Goal: Task Accomplishment & Management: Use online tool/utility

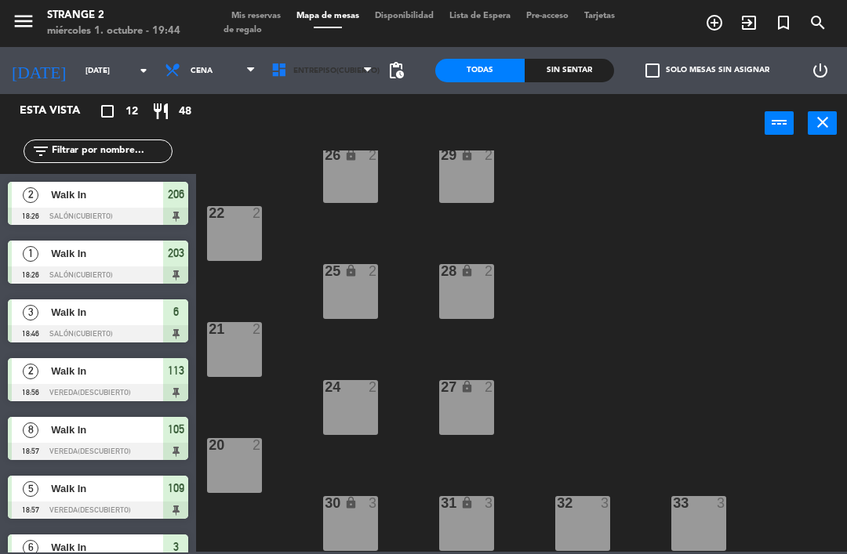
click at [347, 79] on span "Entrepiso(Cubierto)" at bounding box center [321, 70] width 117 height 34
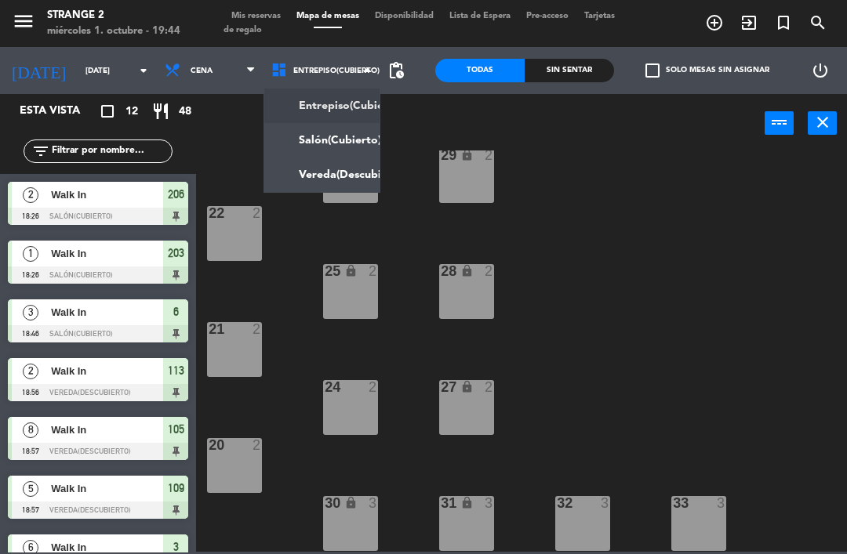
scroll to position [88, 0]
click at [317, 132] on ng-component "menu Strange 2 [DATE] 1. octubre - 19:44 Mis reservas Mapa de mesas Disponibili…" at bounding box center [423, 276] width 847 height 552
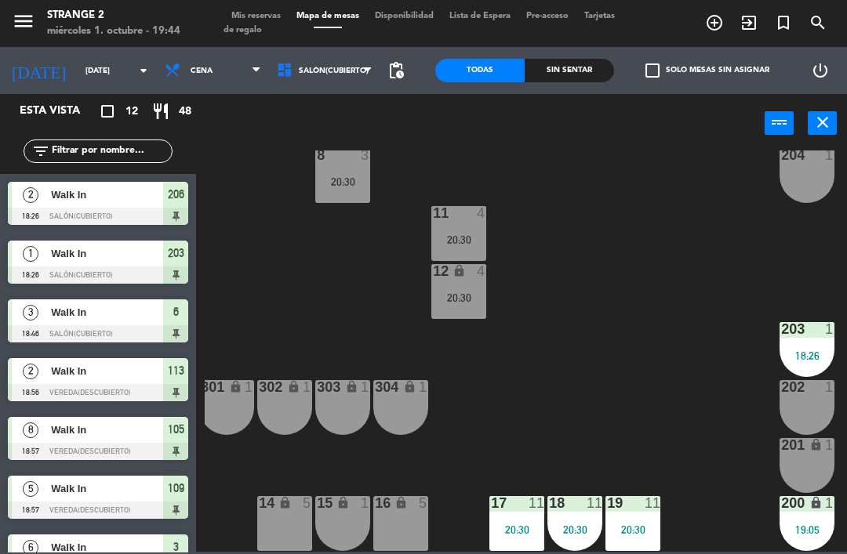
scroll to position [204, 8]
click at [582, 517] on div "18 11 20:30" at bounding box center [574, 523] width 55 height 55
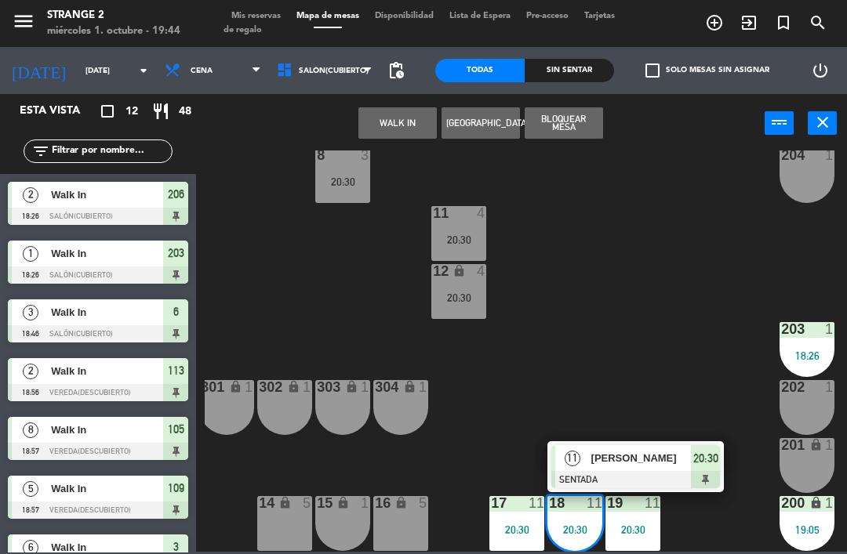
click at [623, 456] on span "[PERSON_NAME]" at bounding box center [641, 458] width 100 height 16
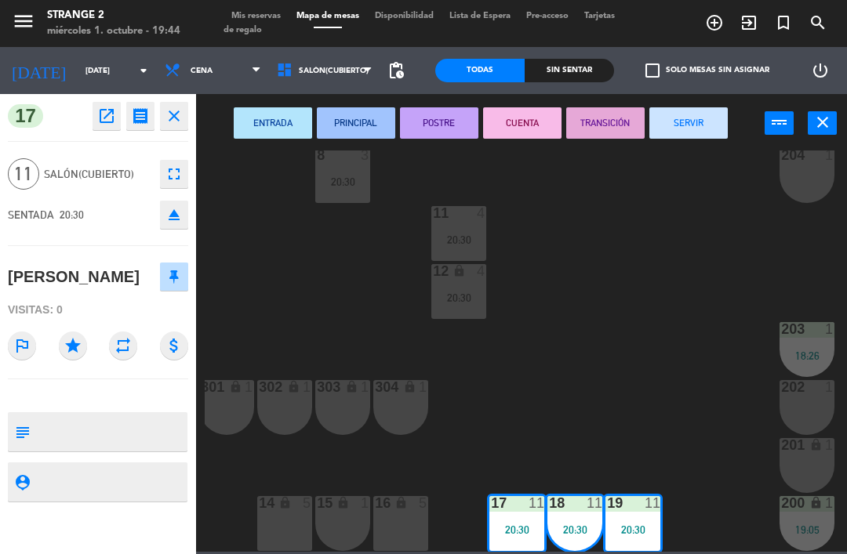
click at [169, 223] on icon "eject" at bounding box center [174, 214] width 19 height 19
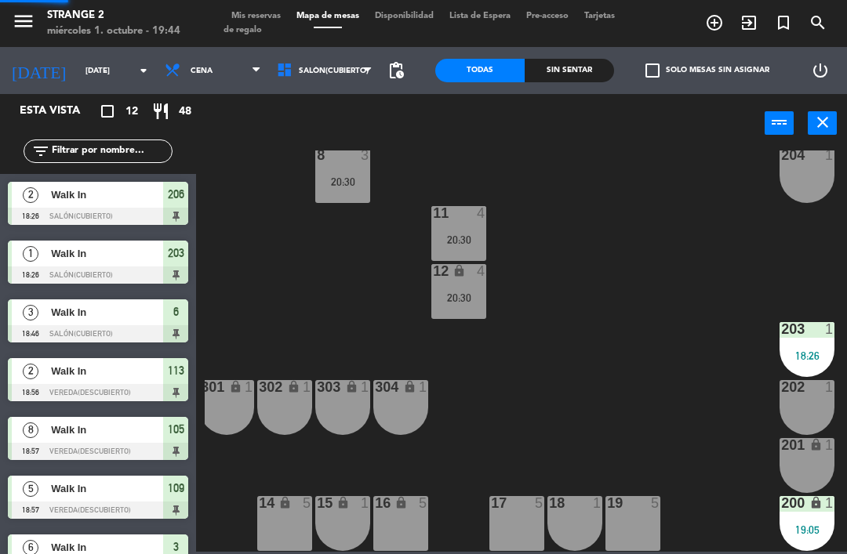
scroll to position [0, 0]
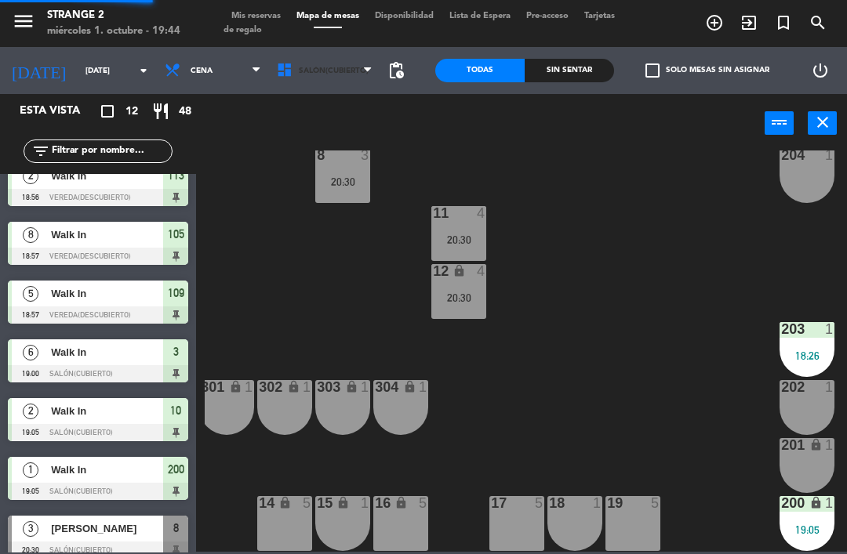
click at [348, 77] on span "Salón(Cubierto)" at bounding box center [325, 70] width 112 height 34
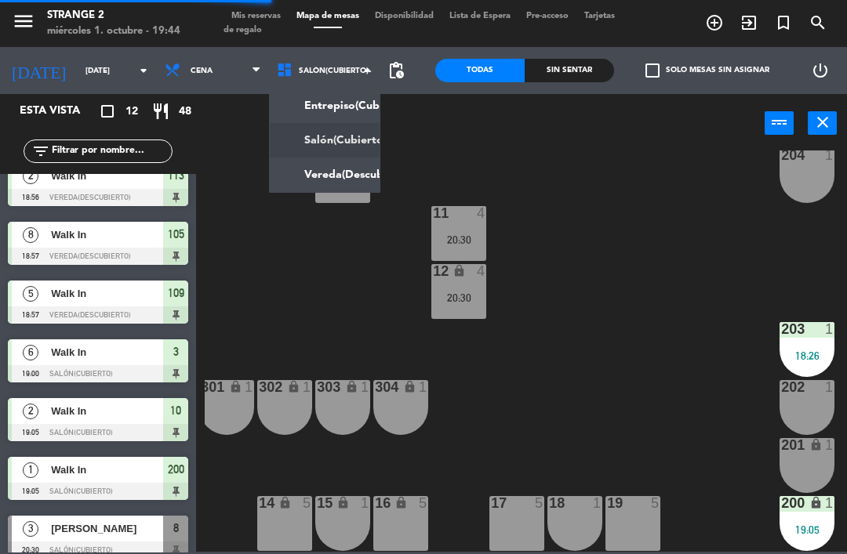
click at [339, 174] on ng-component "menu Strange 2 [DATE] 1. octubre - 19:44 Mis reservas Mapa de mesas Disponibili…" at bounding box center [423, 276] width 847 height 552
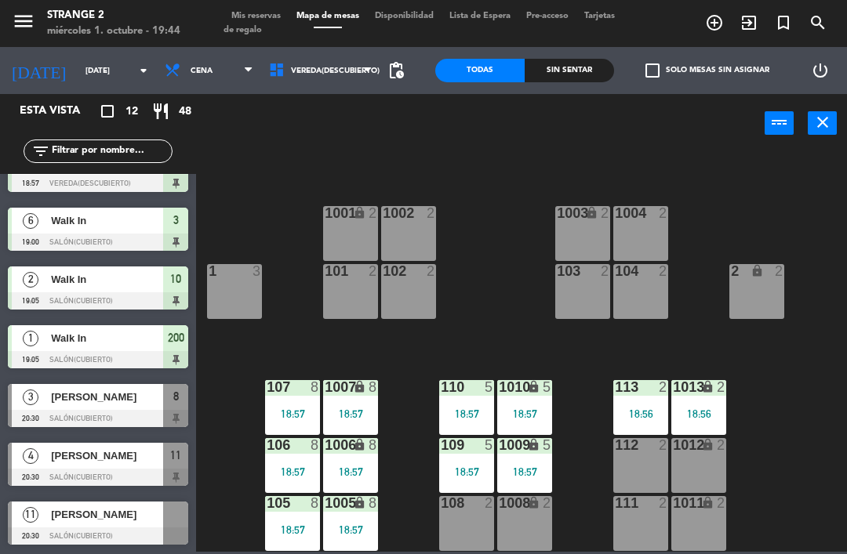
scroll to position [327, 0]
click at [133, 520] on span "[PERSON_NAME]" at bounding box center [107, 514] width 112 height 16
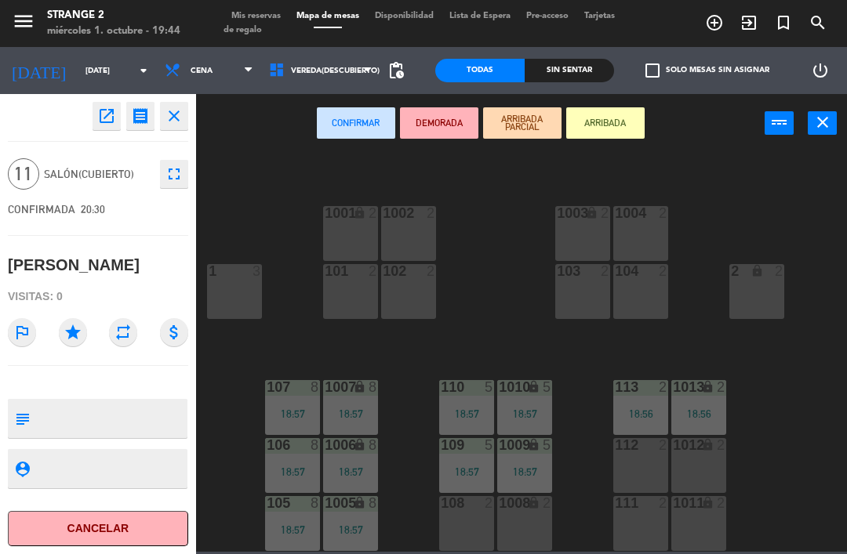
click at [347, 303] on div "101 2" at bounding box center [350, 291] width 55 height 55
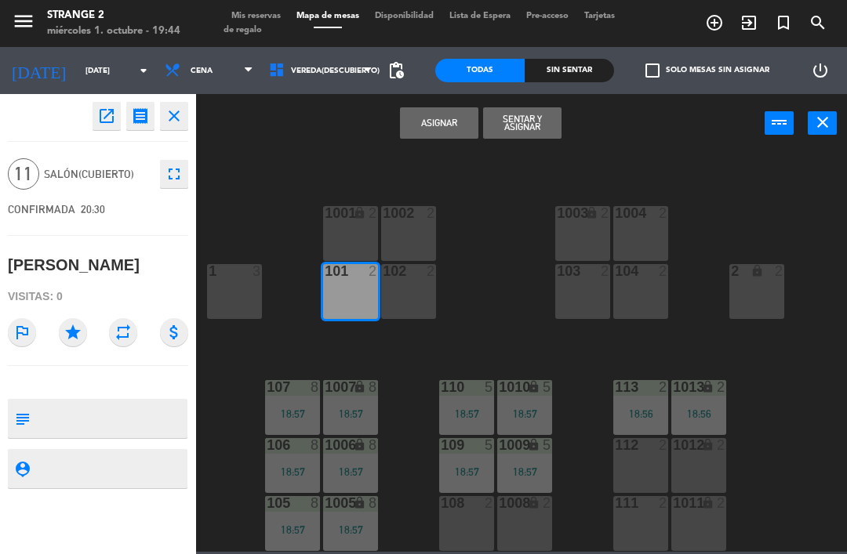
click at [398, 299] on div "102 2" at bounding box center [408, 291] width 55 height 55
click at [346, 232] on div "1001 lock 2" at bounding box center [350, 233] width 55 height 55
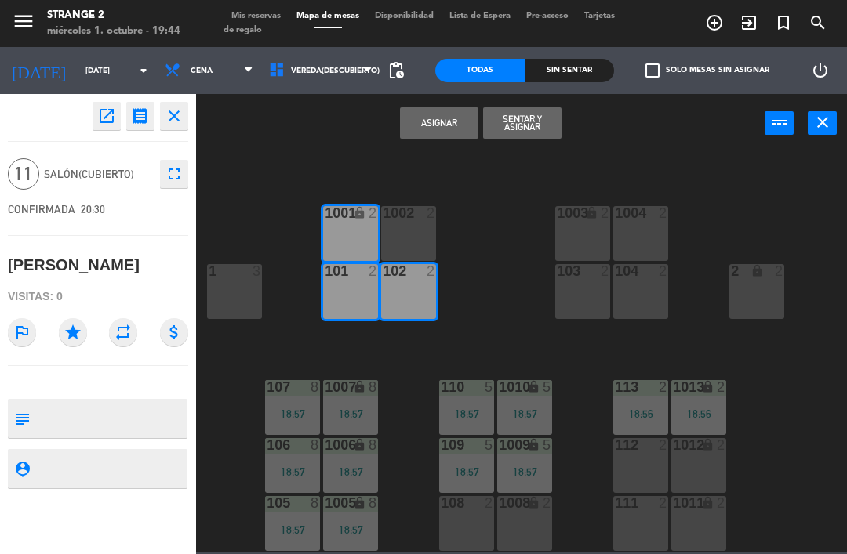
click at [417, 238] on div "1002 2" at bounding box center [408, 233] width 55 height 55
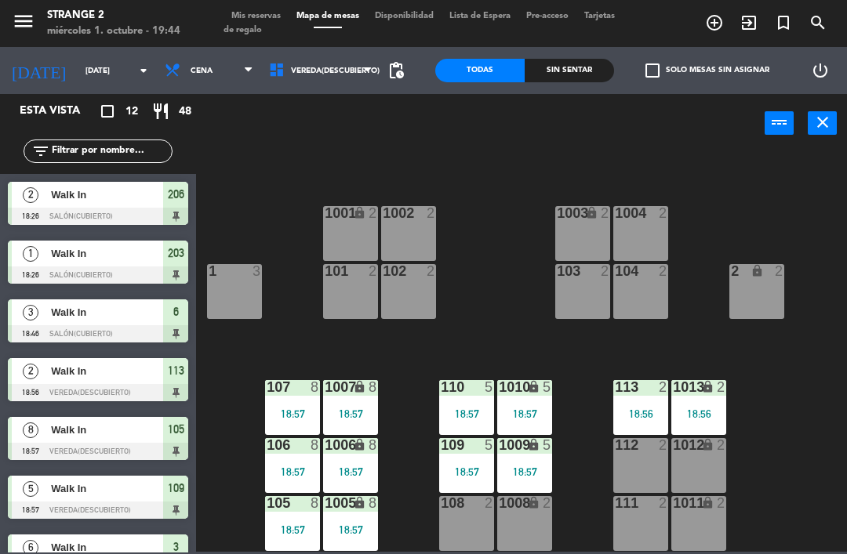
scroll to position [195, 0]
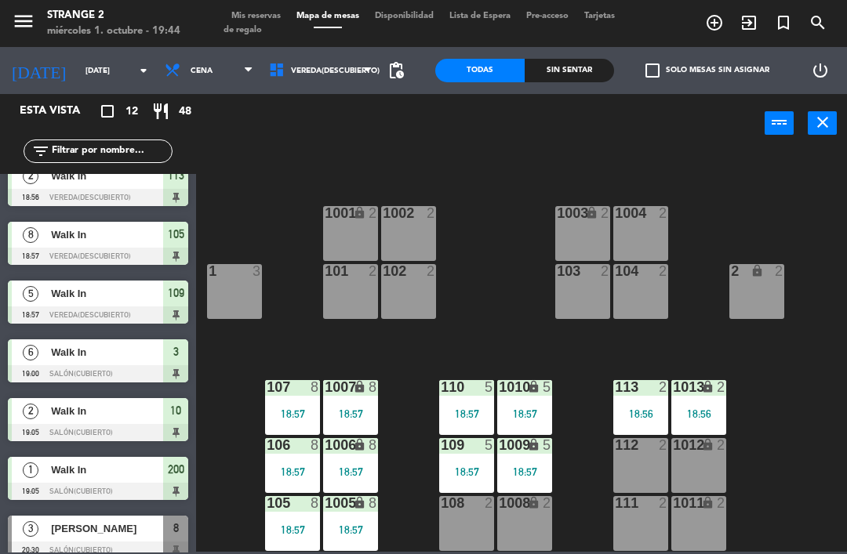
click at [636, 230] on div "1004 2" at bounding box center [640, 233] width 55 height 55
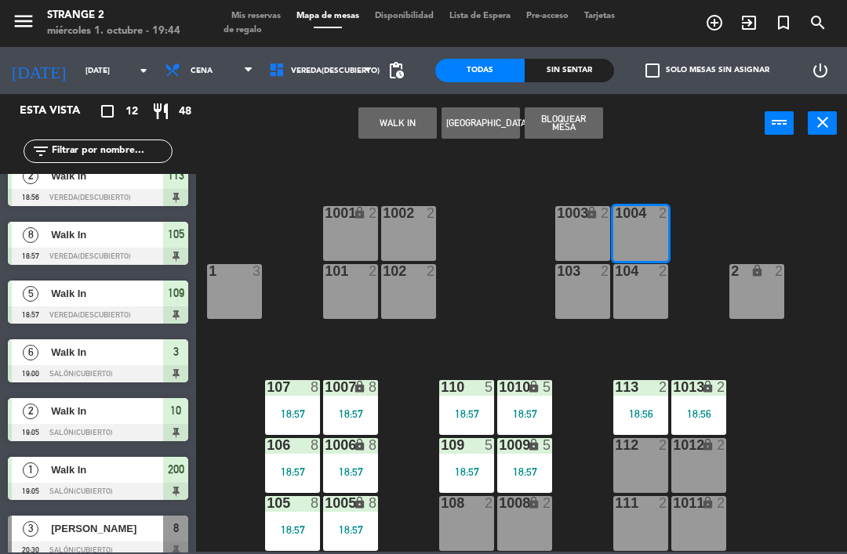
click at [642, 289] on div "104 2" at bounding box center [640, 291] width 55 height 55
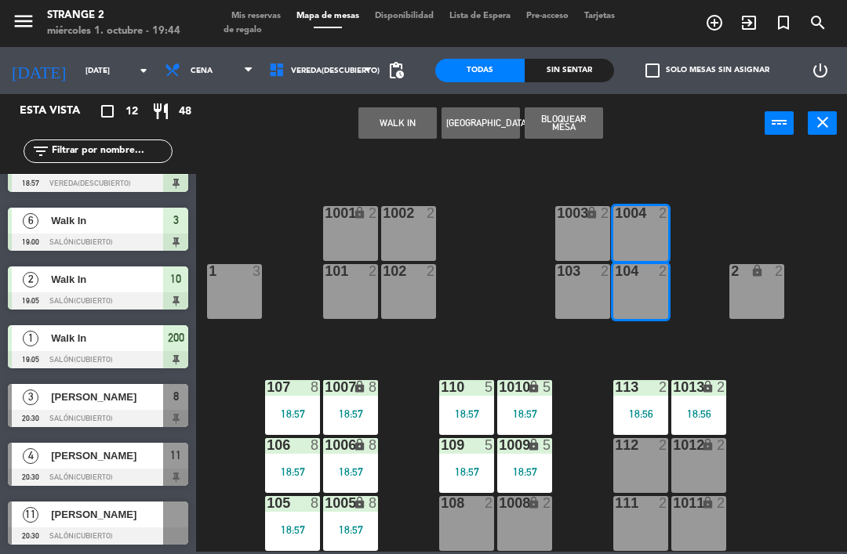
scroll to position [327, 0]
click at [140, 537] on div at bounding box center [98, 536] width 180 height 17
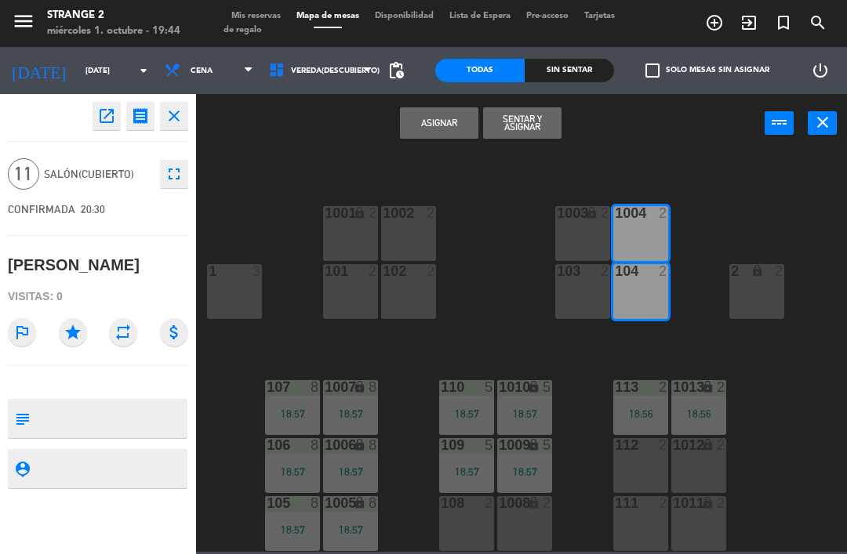
click at [583, 300] on div "103 2" at bounding box center [582, 291] width 55 height 55
click at [586, 243] on div "1003 lock 2" at bounding box center [582, 233] width 55 height 55
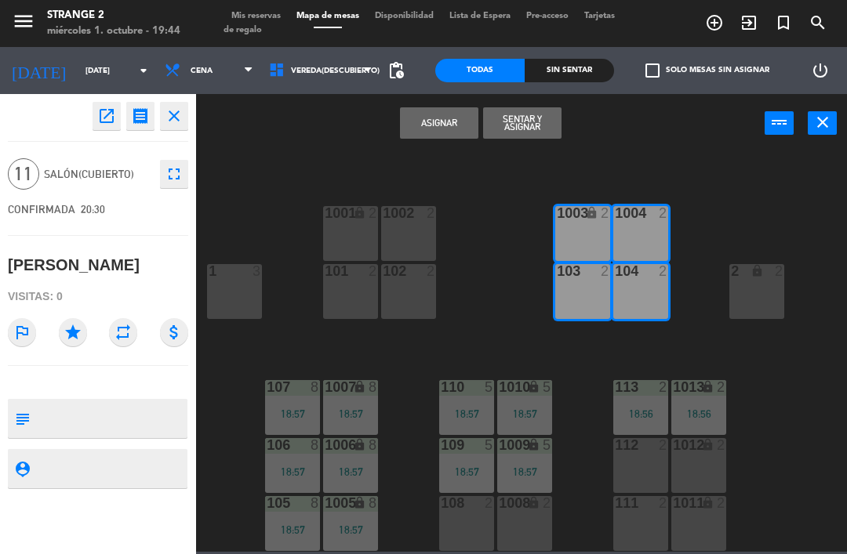
click at [415, 290] on div "102 2" at bounding box center [408, 291] width 55 height 55
click at [357, 229] on div "1001 lock 2" at bounding box center [350, 233] width 55 height 55
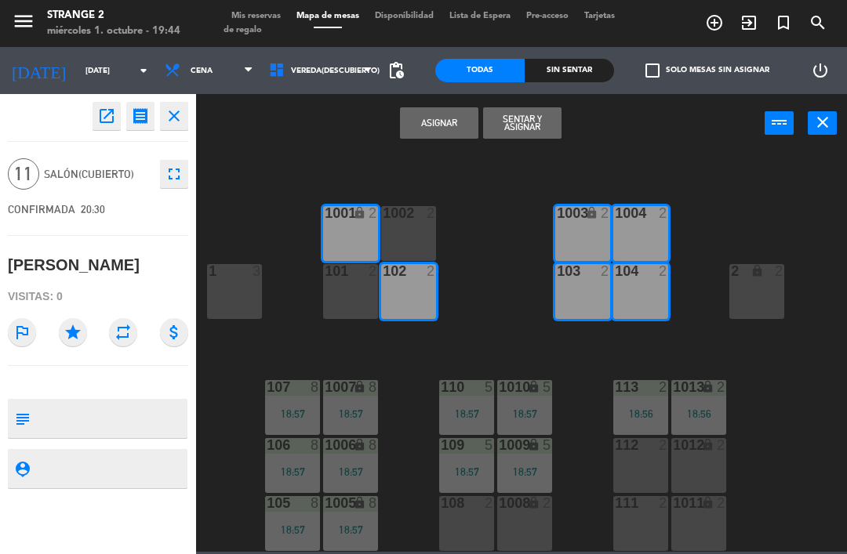
click at [402, 234] on div "1002 2" at bounding box center [408, 233] width 55 height 55
click at [351, 303] on div "101 2" at bounding box center [350, 291] width 55 height 55
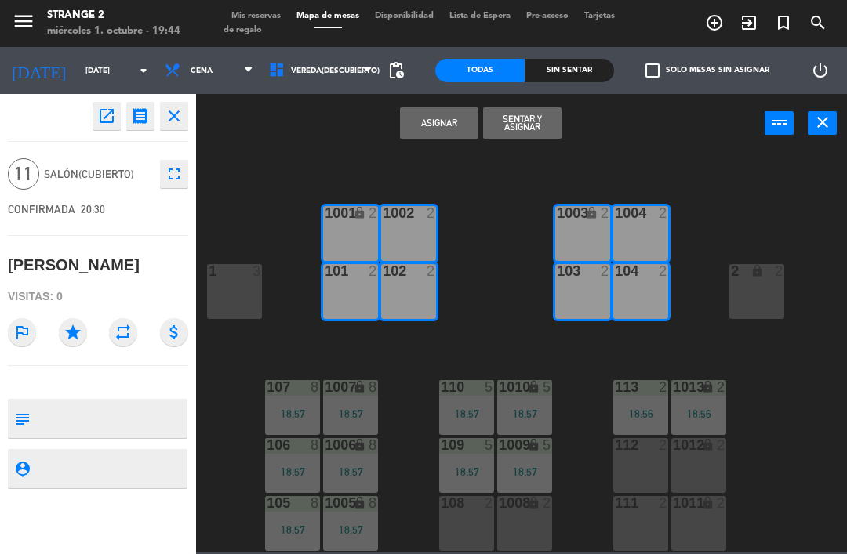
click at [517, 126] on button "Sentar y Asignar" at bounding box center [522, 122] width 78 height 31
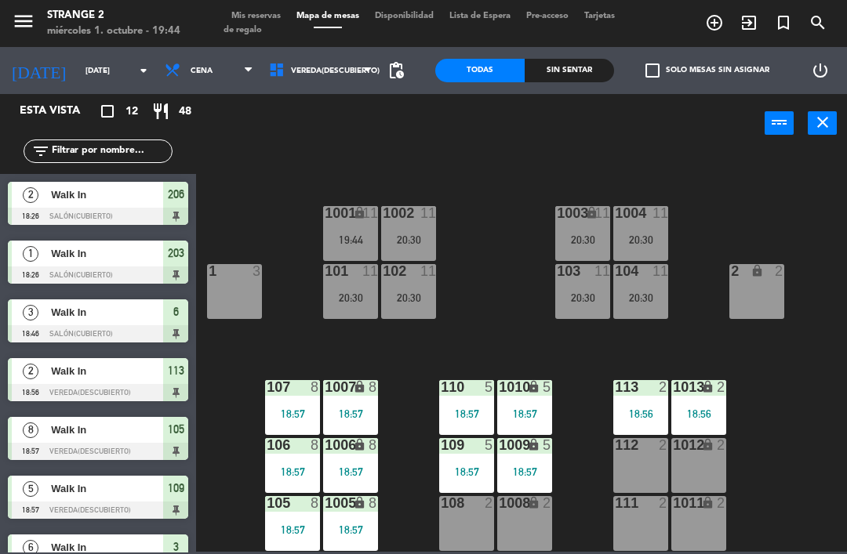
scroll to position [195, 0]
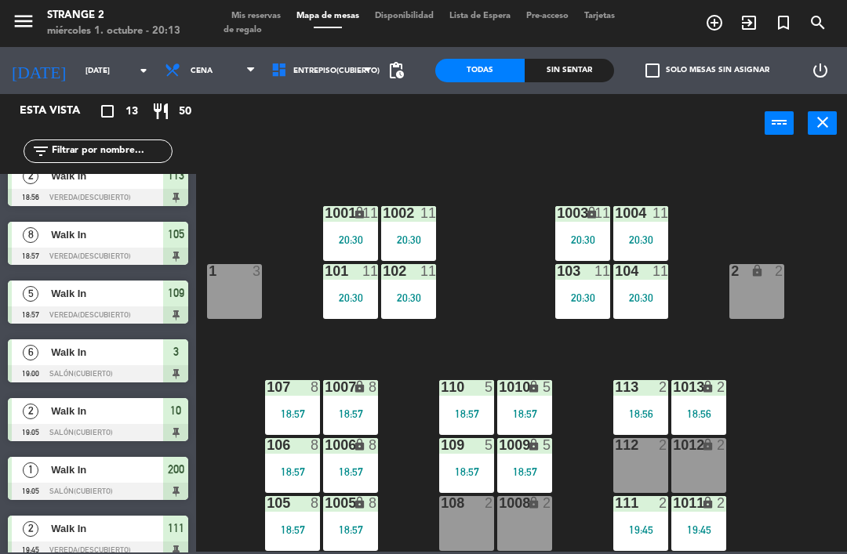
click at [767, 274] on div "lock" at bounding box center [757, 271] width 26 height 15
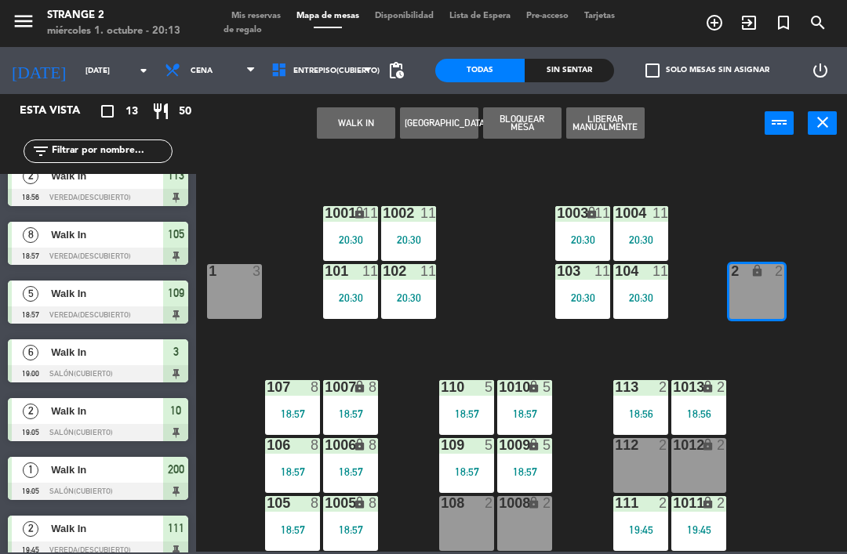
click at [352, 138] on button "WALK IN" at bounding box center [356, 122] width 78 height 31
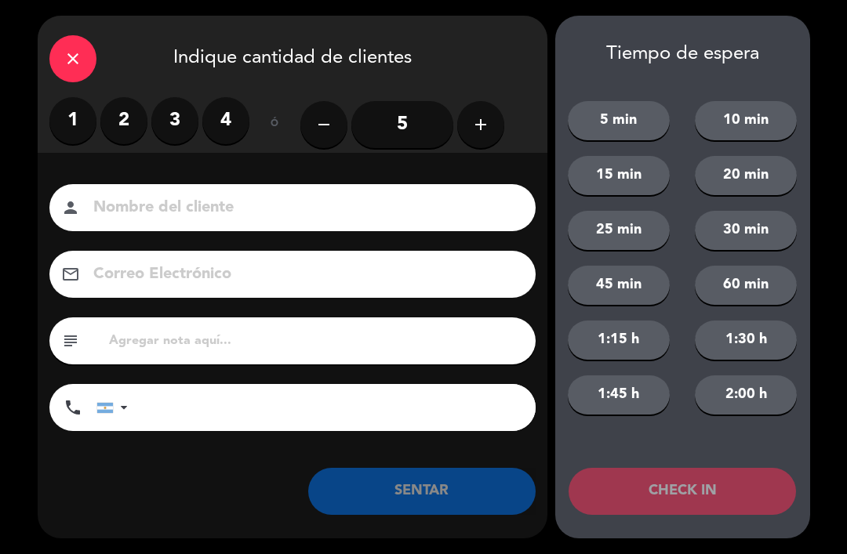
click at [114, 118] on label "2" at bounding box center [123, 120] width 47 height 47
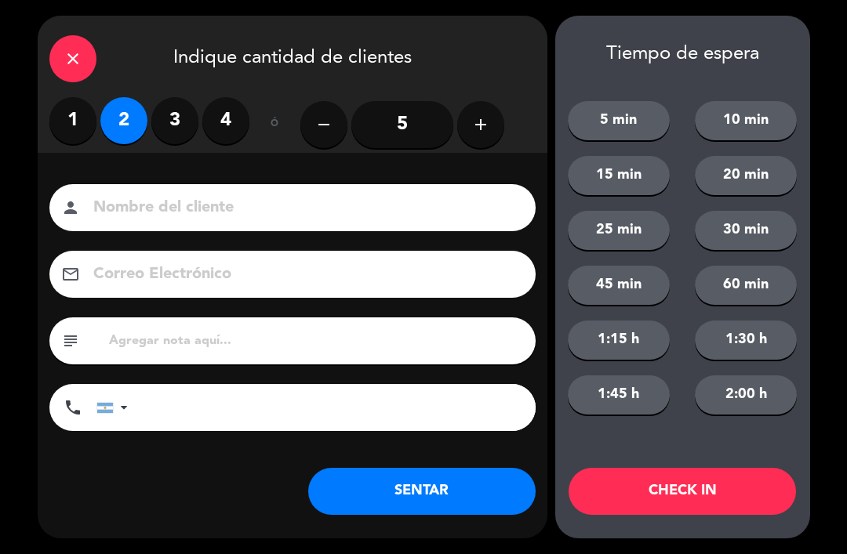
click at [393, 513] on button "SENTAR" at bounding box center [421, 491] width 227 height 47
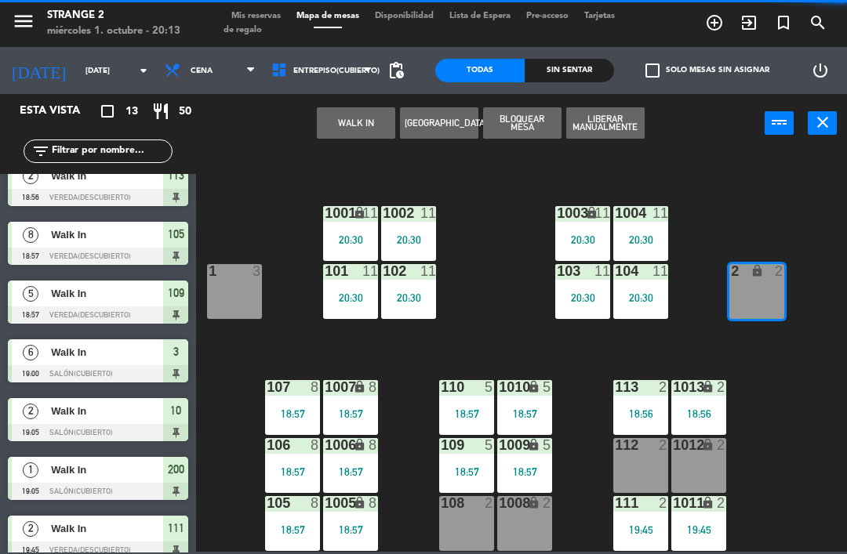
scroll to position [0, 0]
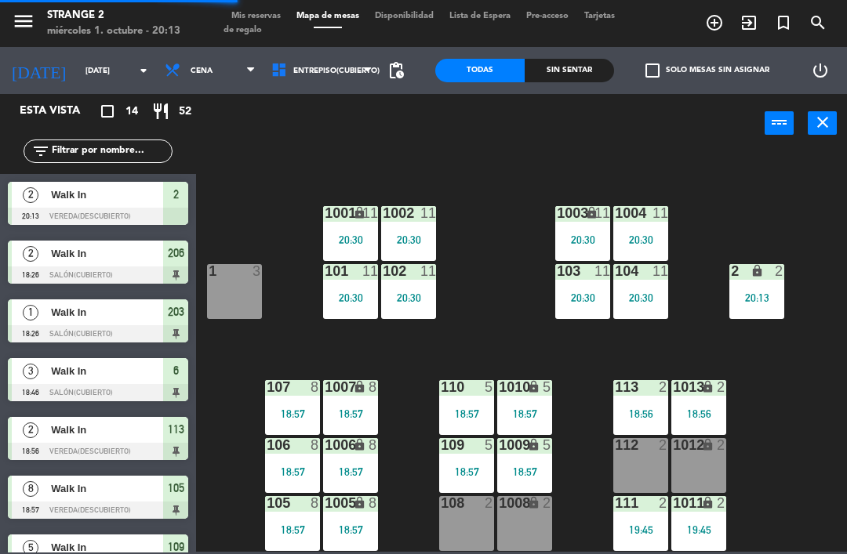
click at [640, 415] on div "18:56" at bounding box center [640, 413] width 55 height 11
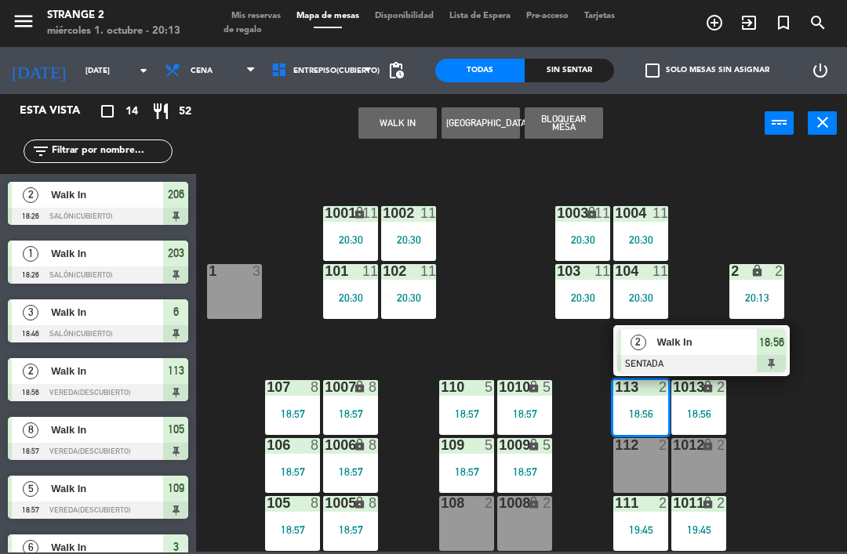
click at [715, 344] on span "Walk In" at bounding box center [707, 342] width 100 height 16
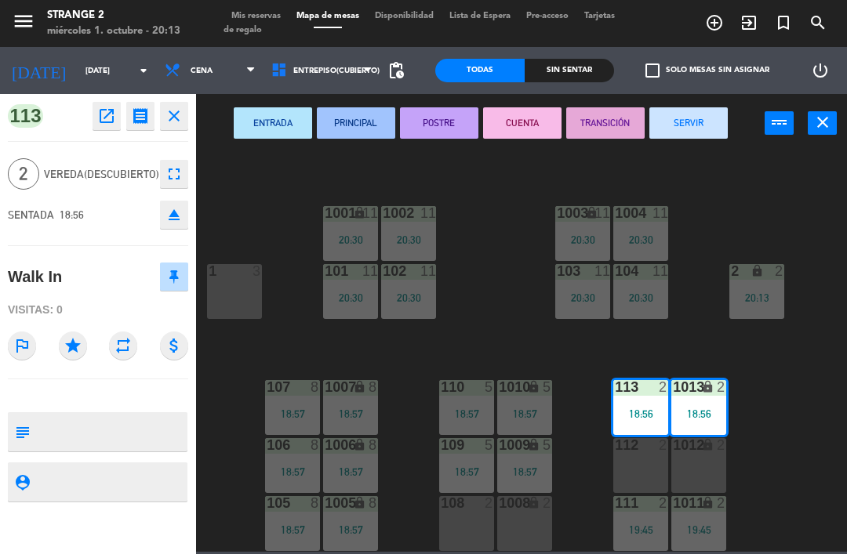
click at [704, 132] on button "SERVIR" at bounding box center [688, 122] width 78 height 31
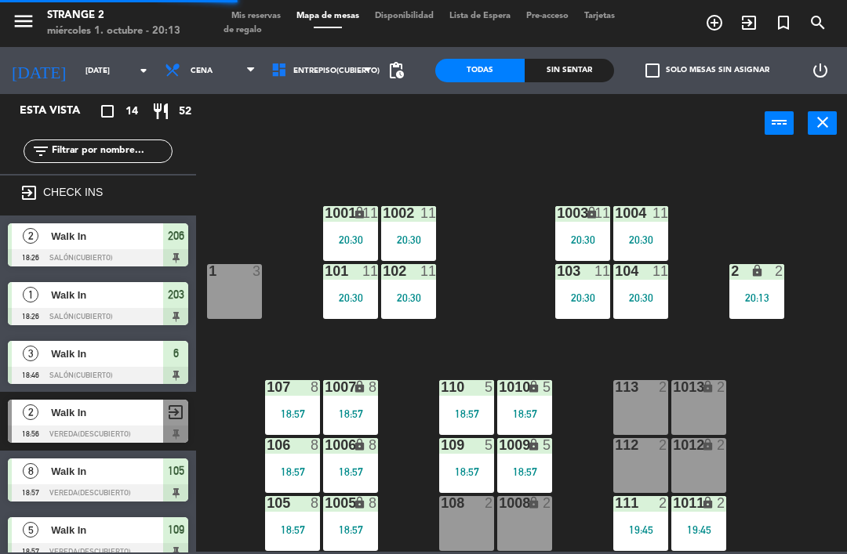
click at [636, 402] on div "113 2" at bounding box center [640, 407] width 55 height 55
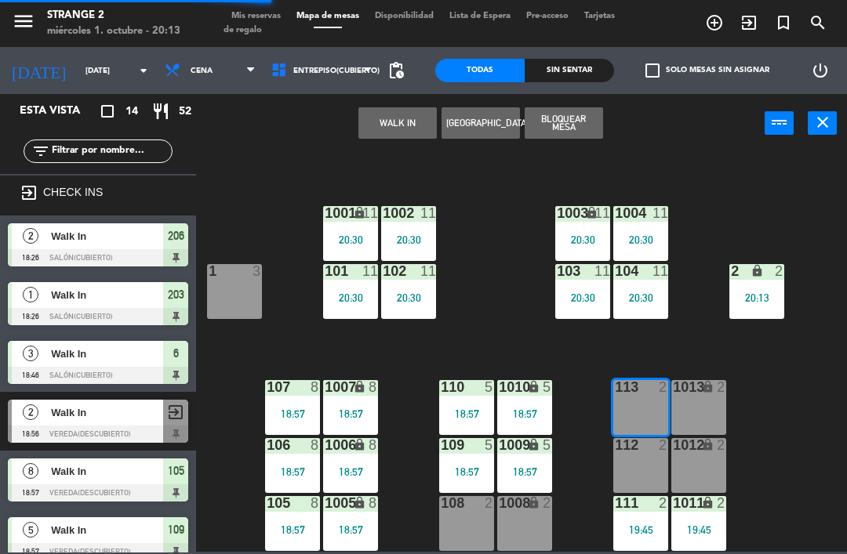
click at [673, 394] on div "1013" at bounding box center [673, 387] width 1 height 14
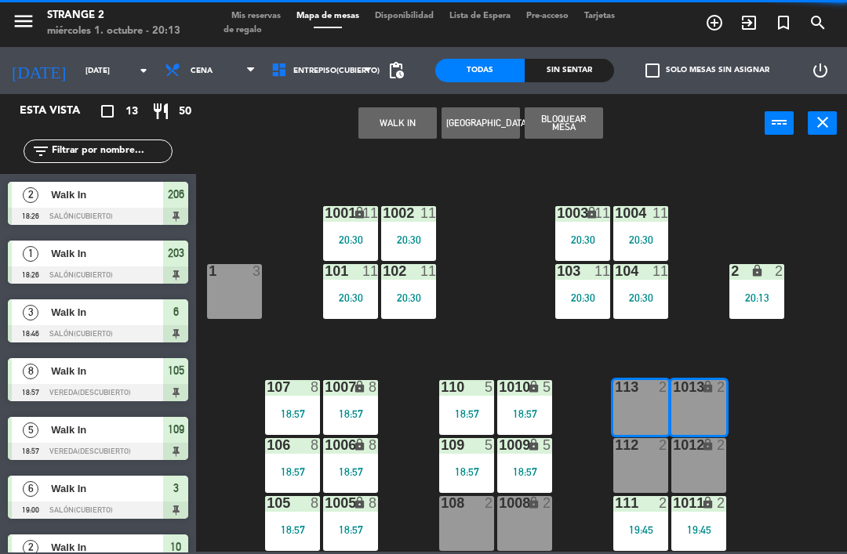
click at [409, 111] on button "WALK IN" at bounding box center [397, 122] width 78 height 31
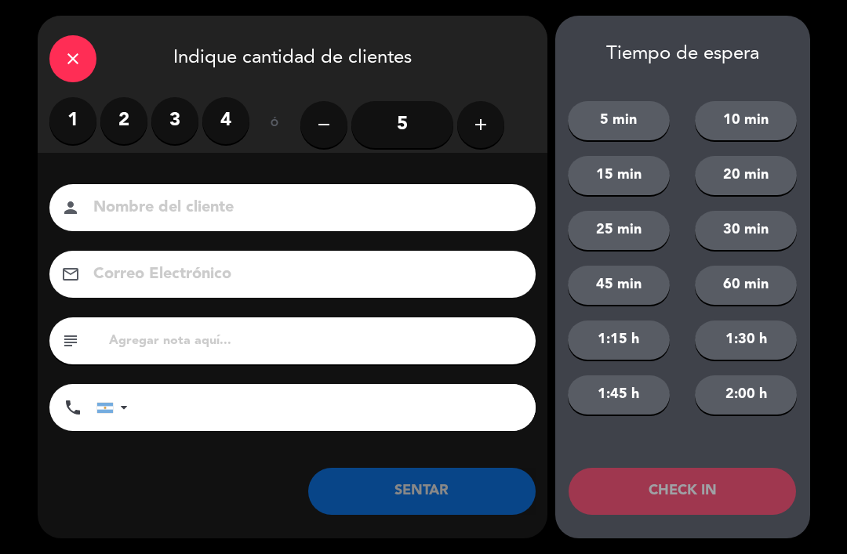
click at [111, 113] on label "2" at bounding box center [123, 120] width 47 height 47
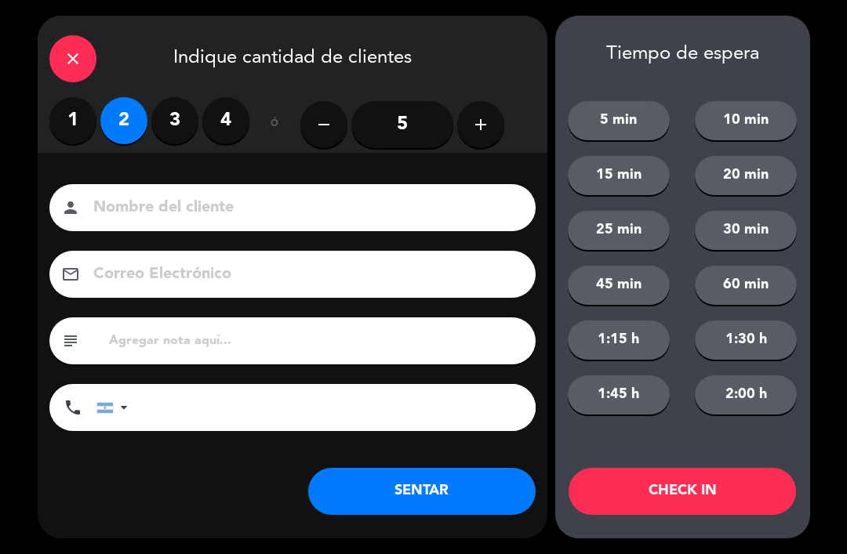
click at [396, 493] on button "SENTAR" at bounding box center [421, 491] width 227 height 47
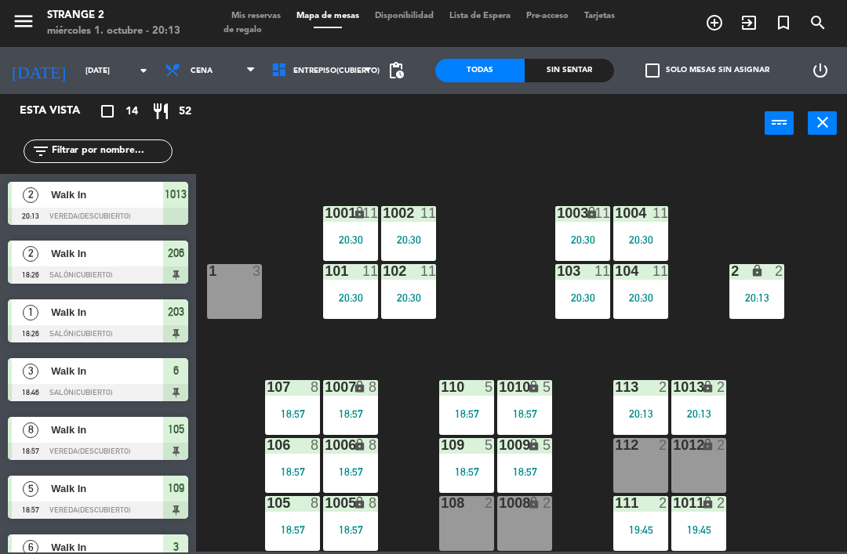
click at [84, 303] on div "Walk In" at bounding box center [106, 312] width 114 height 26
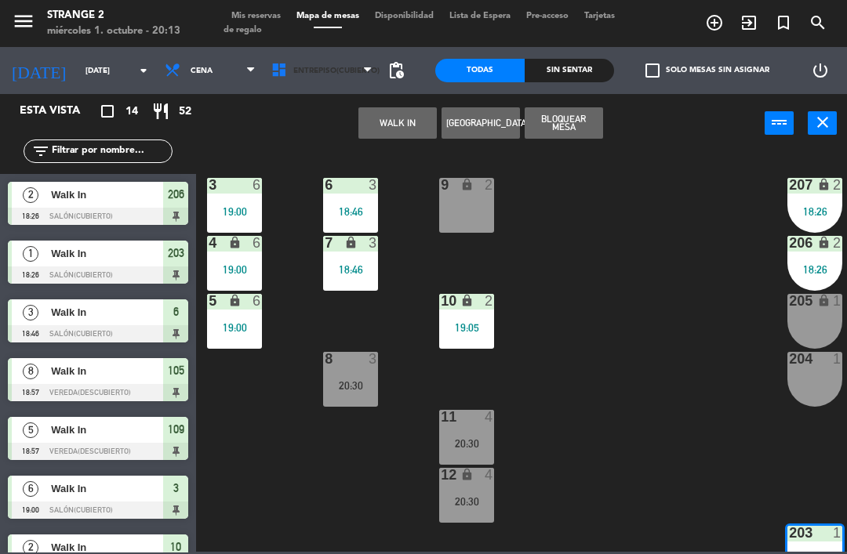
click at [322, 82] on span "Entrepiso(Cubierto)" at bounding box center [321, 70] width 117 height 34
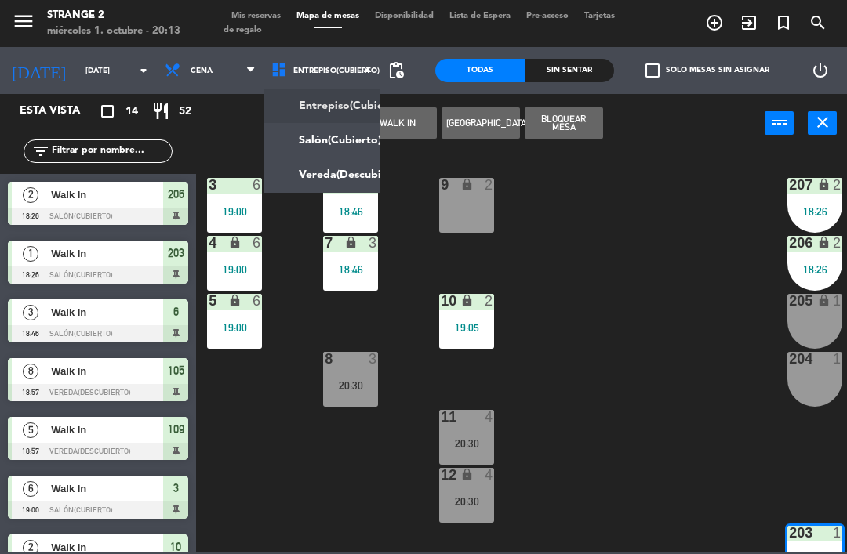
click at [325, 176] on ng-component "menu Strange 2 [DATE] 1. octubre - 20:13 Mis reservas Mapa de mesas Disponibili…" at bounding box center [423, 276] width 847 height 552
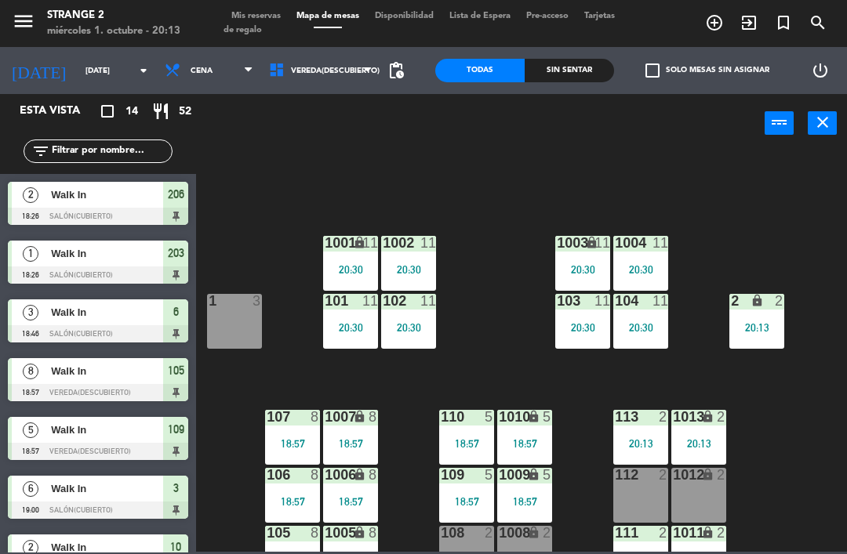
click at [241, 299] on div at bounding box center [235, 301] width 26 height 14
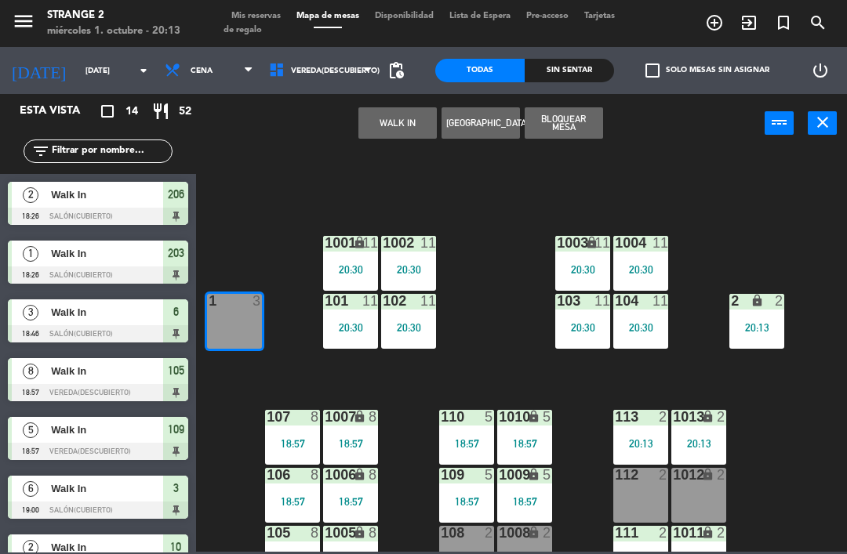
click at [389, 127] on button "WALK IN" at bounding box center [397, 122] width 78 height 31
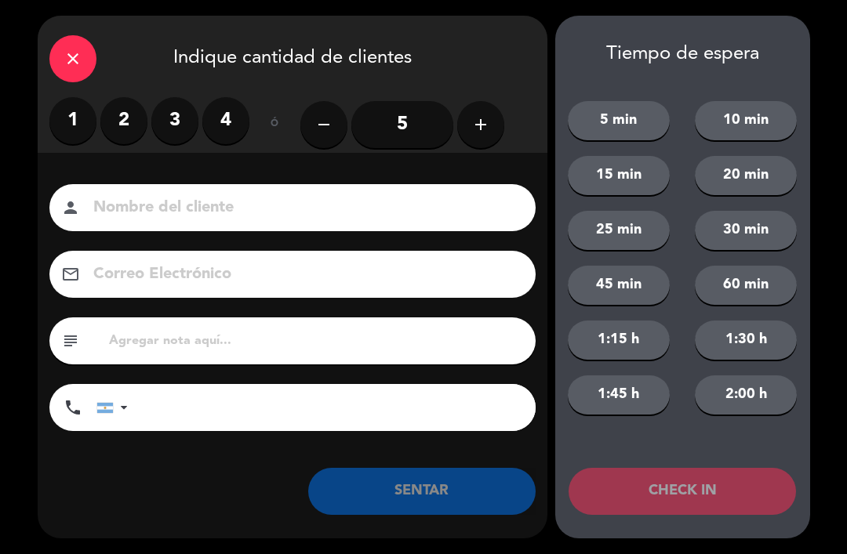
click at [176, 132] on label "3" at bounding box center [174, 120] width 47 height 47
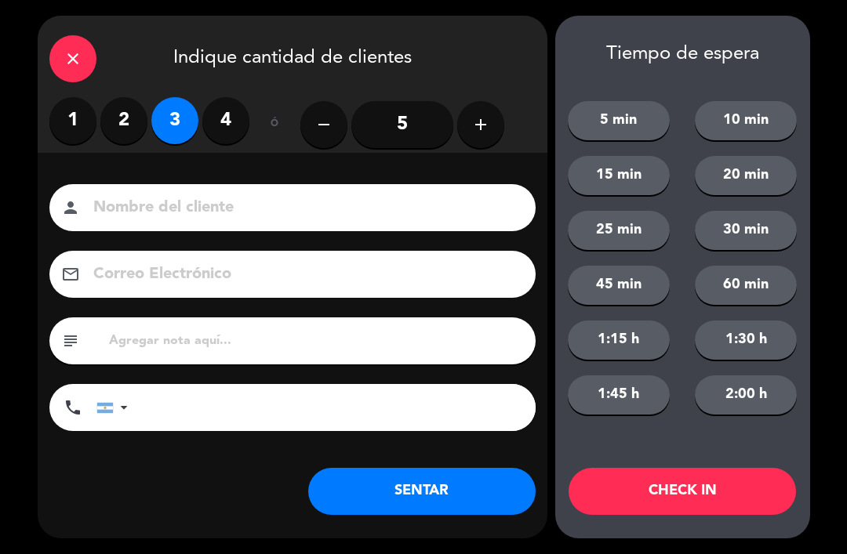
click at [381, 494] on button "SENTAR" at bounding box center [421, 491] width 227 height 47
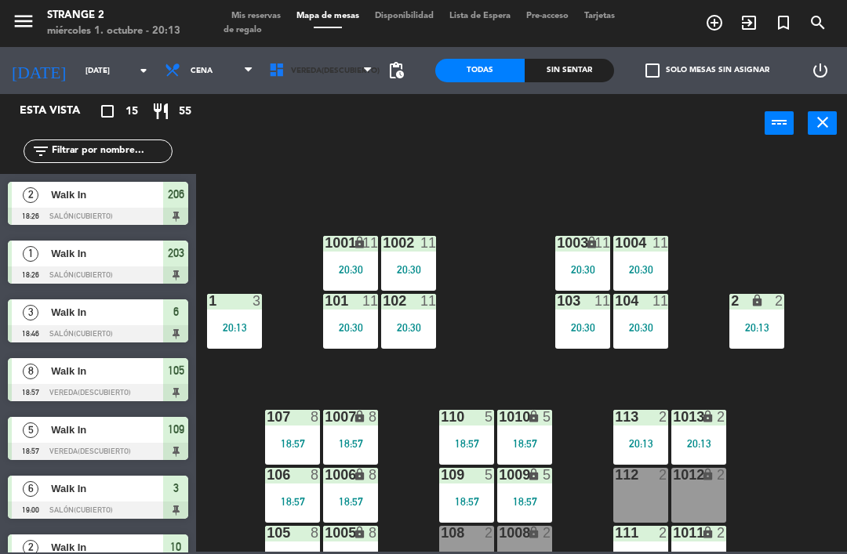
click at [330, 86] on span "Vereda(Descubierto)" at bounding box center [320, 70] width 119 height 34
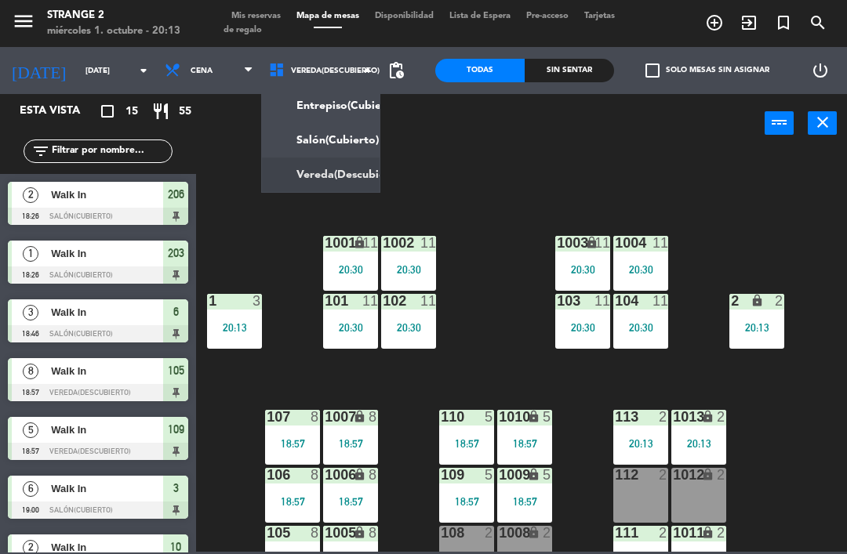
click at [338, 148] on ng-component "menu Strange 2 [DATE] 1. octubre - 20:13 Mis reservas Mapa de mesas Disponibili…" at bounding box center [423, 276] width 847 height 552
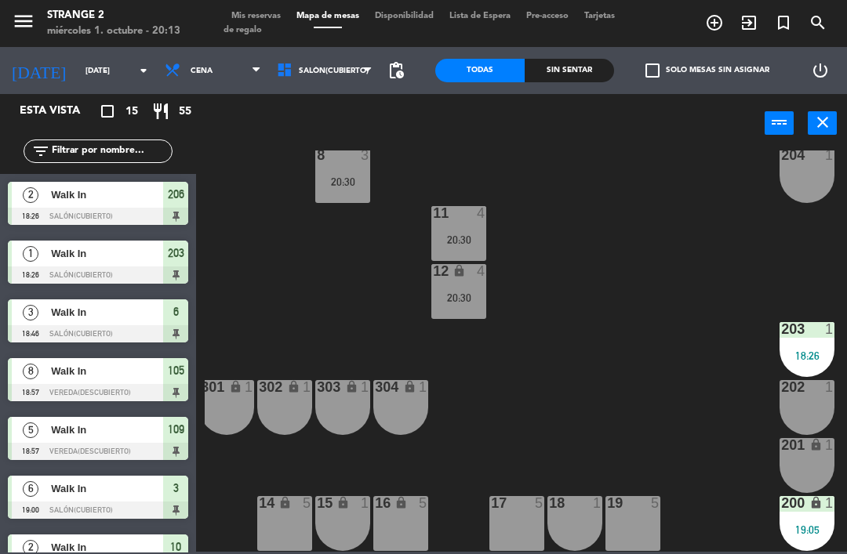
scroll to position [204, 8]
click at [792, 350] on div "18:26" at bounding box center [806, 355] width 55 height 11
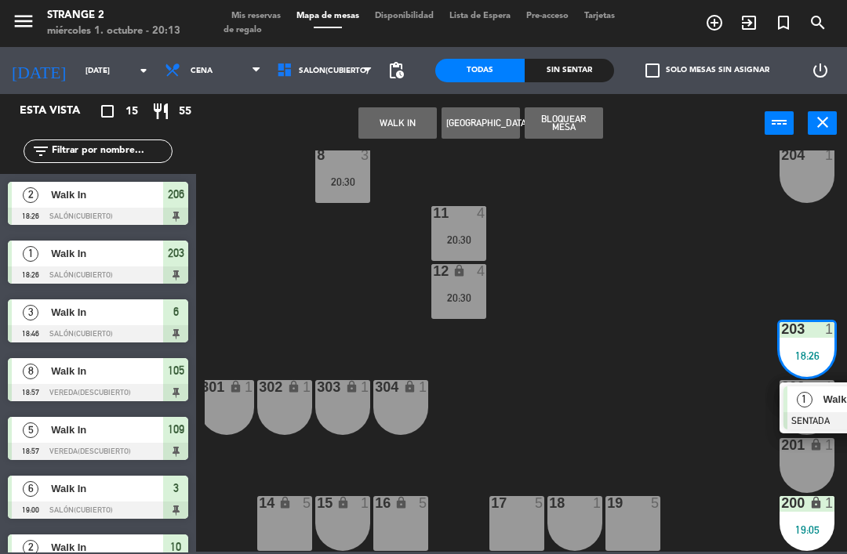
click at [794, 393] on div "1" at bounding box center [804, 399] width 34 height 26
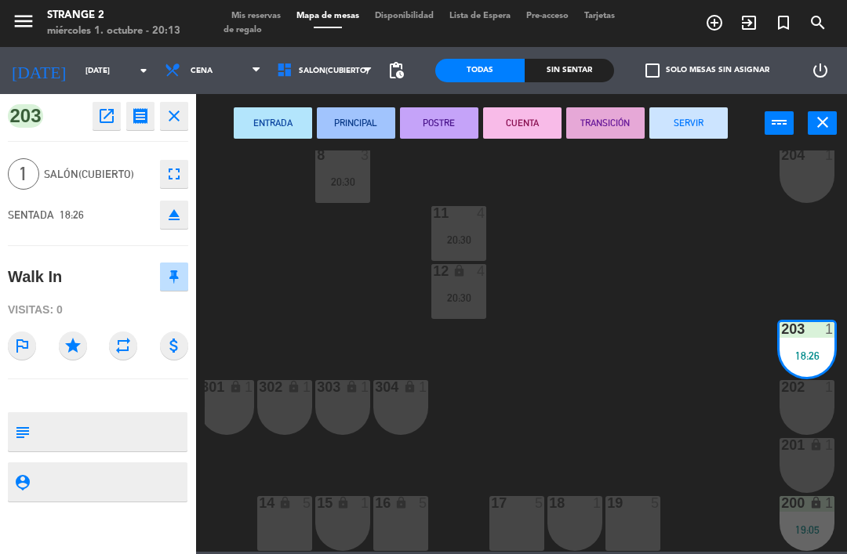
click at [682, 136] on button "SERVIR" at bounding box center [688, 122] width 78 height 31
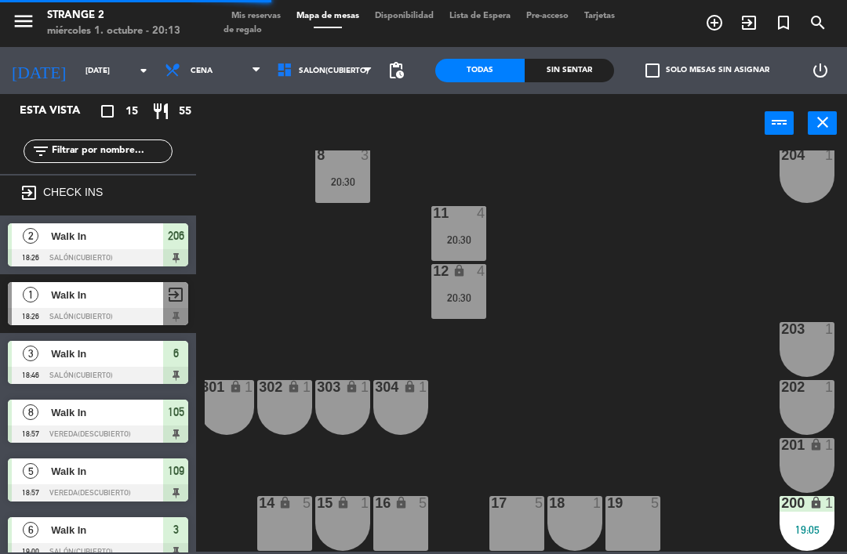
click at [811, 342] on div "203 1" at bounding box center [806, 349] width 55 height 55
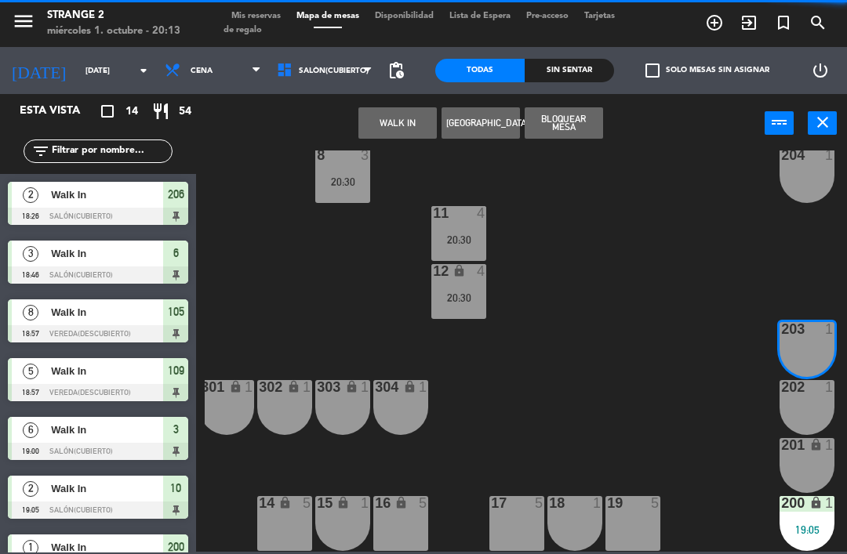
click at [786, 411] on div "202 1" at bounding box center [806, 407] width 55 height 55
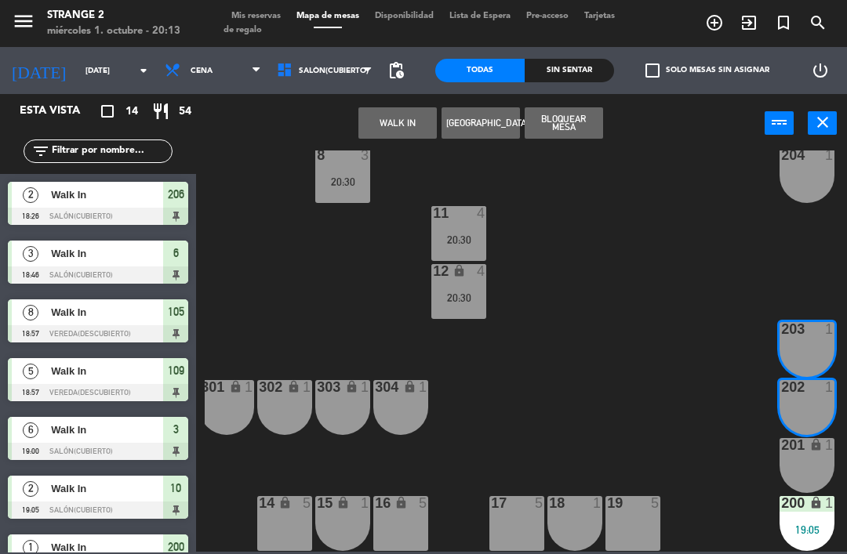
click at [383, 129] on button "WALK IN" at bounding box center [397, 122] width 78 height 31
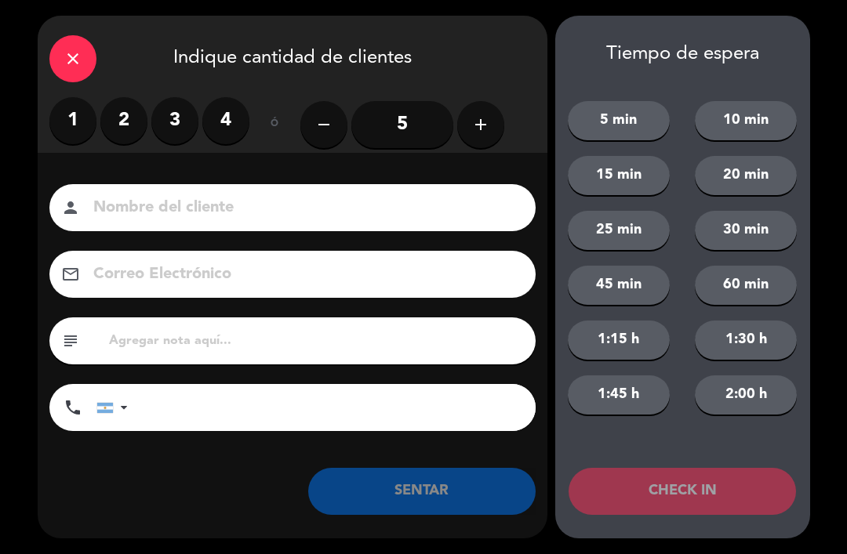
click at [110, 140] on label "2" at bounding box center [123, 120] width 47 height 47
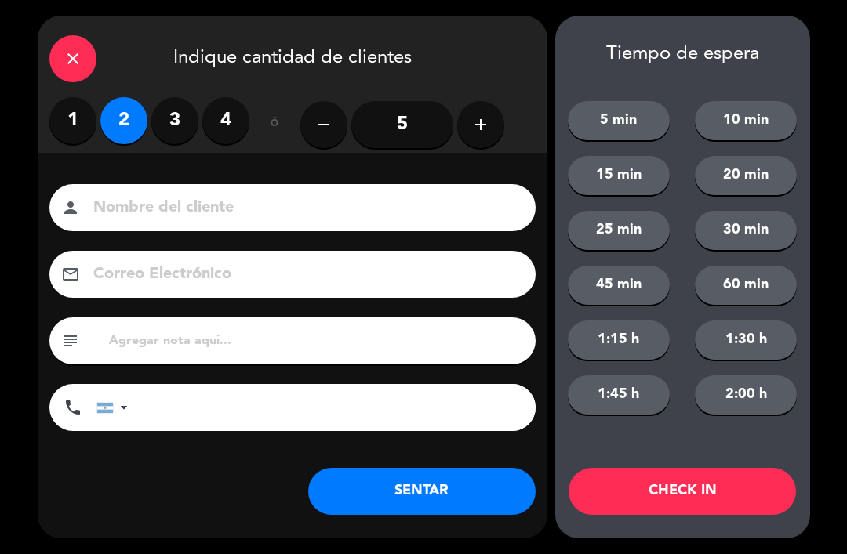
click at [387, 506] on button "SENTAR" at bounding box center [421, 491] width 227 height 47
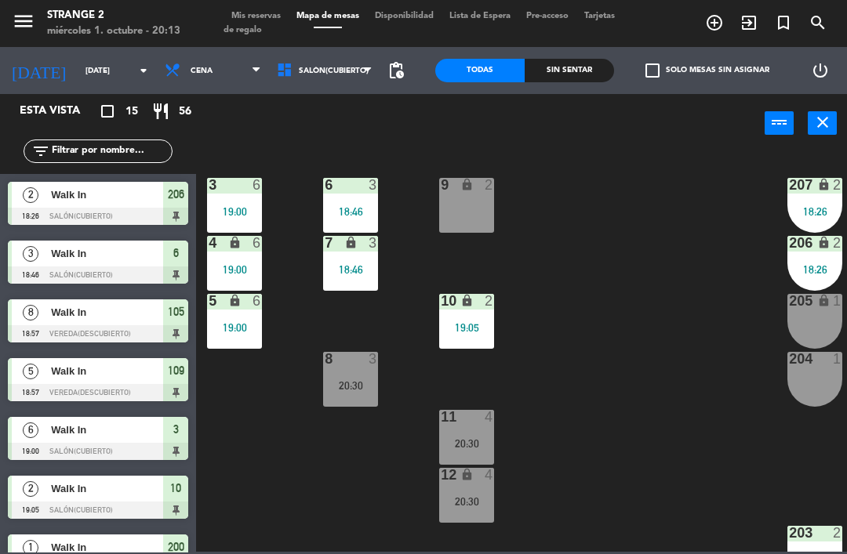
scroll to position [0, 0]
click at [811, 242] on div "lock" at bounding box center [815, 243] width 26 height 15
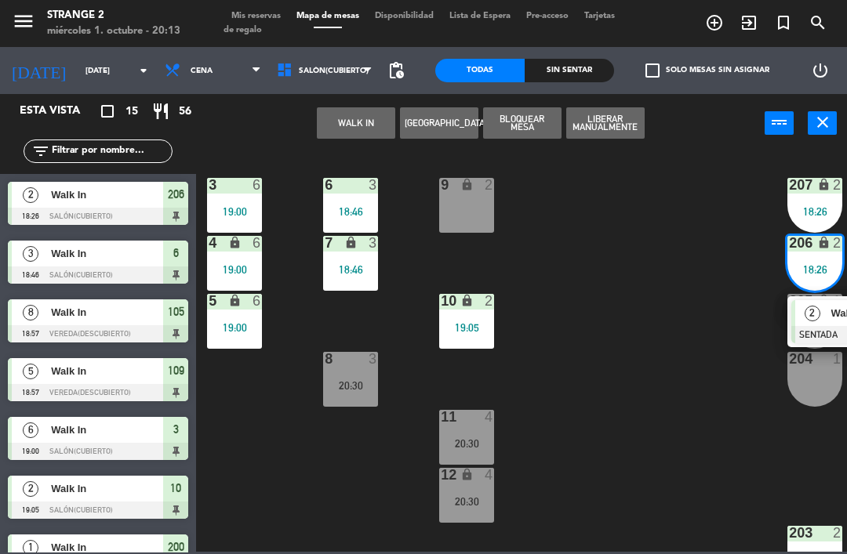
click at [808, 281] on div "206 lock 2 18:26" at bounding box center [814, 263] width 55 height 55
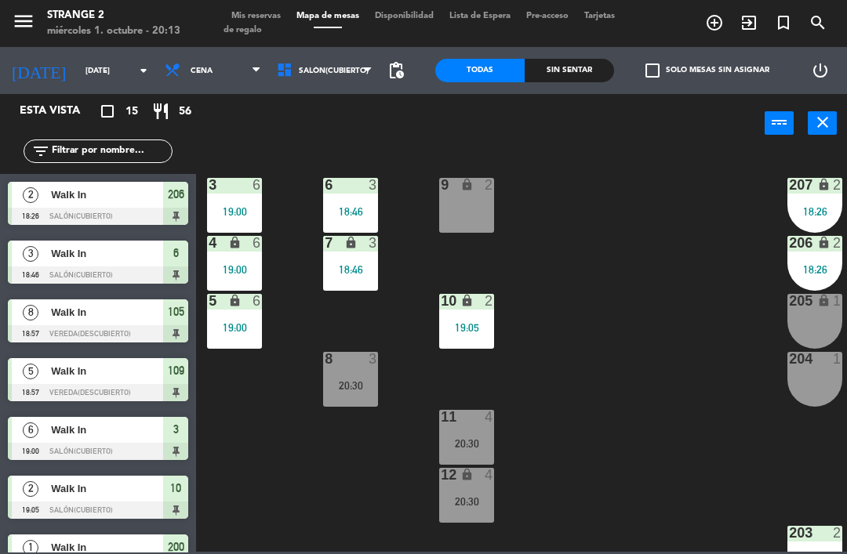
click at [795, 262] on div "206 lock 2 18:26" at bounding box center [814, 263] width 55 height 55
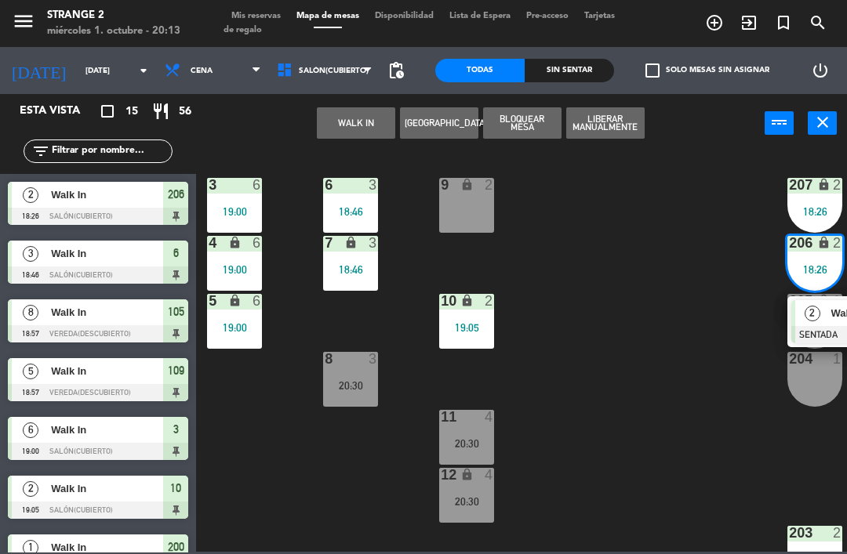
click at [816, 313] on span "2" at bounding box center [812, 314] width 16 height 16
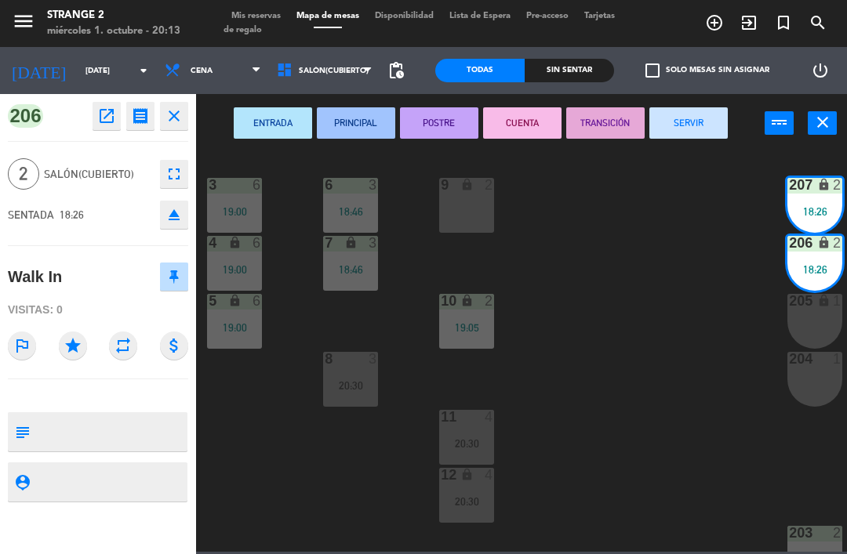
click at [681, 118] on button "SERVIR" at bounding box center [688, 122] width 78 height 31
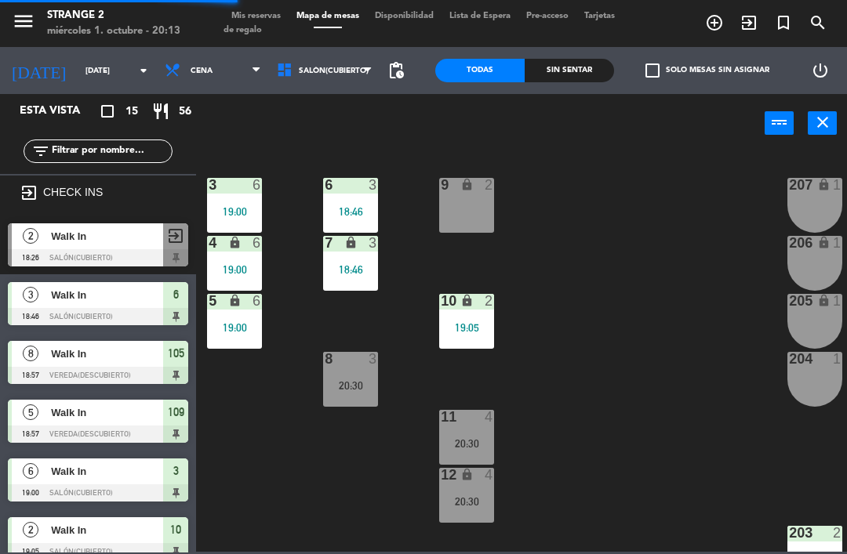
click at [817, 349] on div "205 lock 1" at bounding box center [814, 321] width 55 height 55
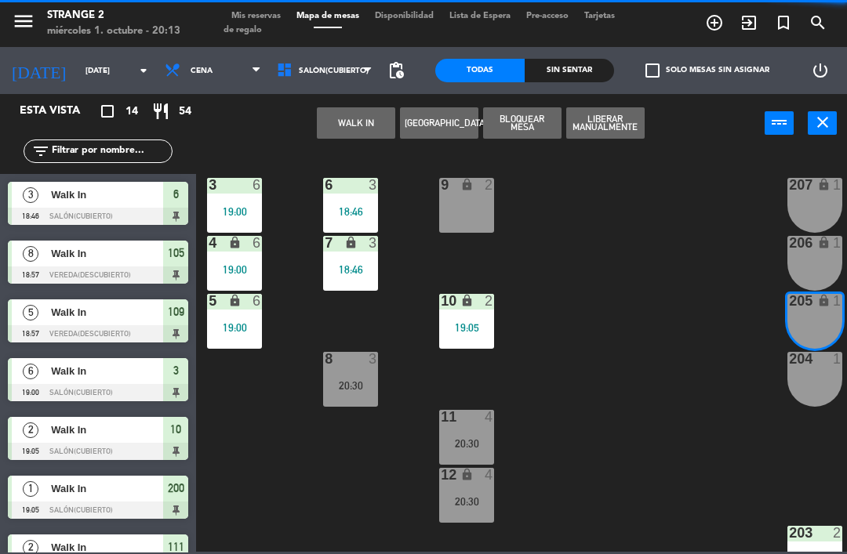
click at [813, 380] on div "204 1" at bounding box center [814, 379] width 55 height 55
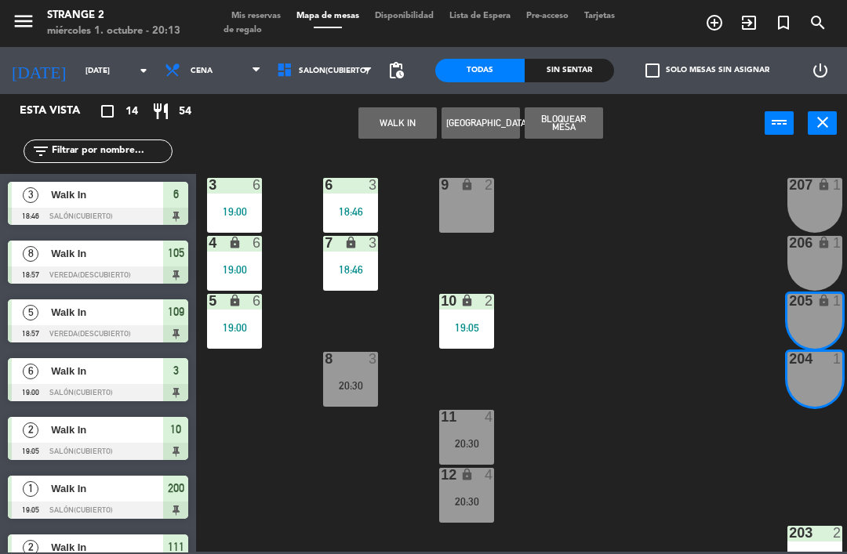
click at [807, 313] on div "205 lock 1" at bounding box center [814, 321] width 55 height 55
click at [394, 129] on button "WALK IN" at bounding box center [397, 122] width 78 height 31
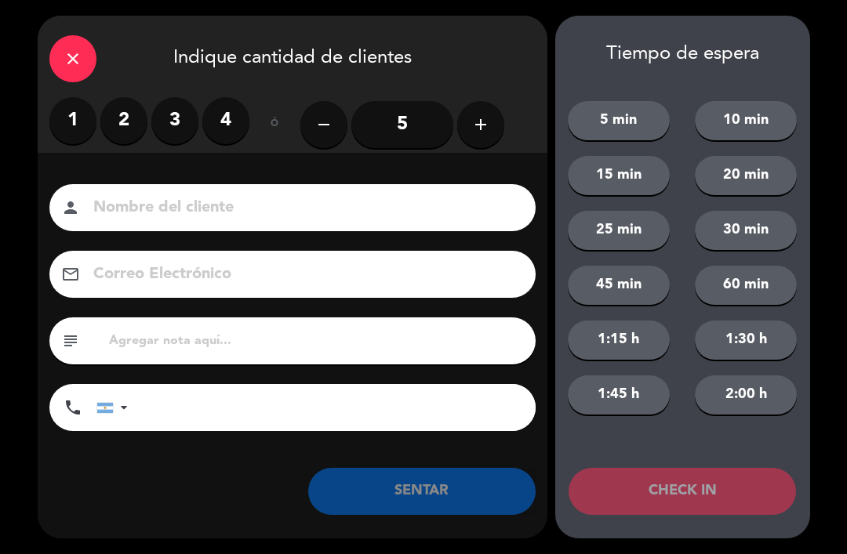
click at [70, 118] on label "1" at bounding box center [72, 120] width 47 height 47
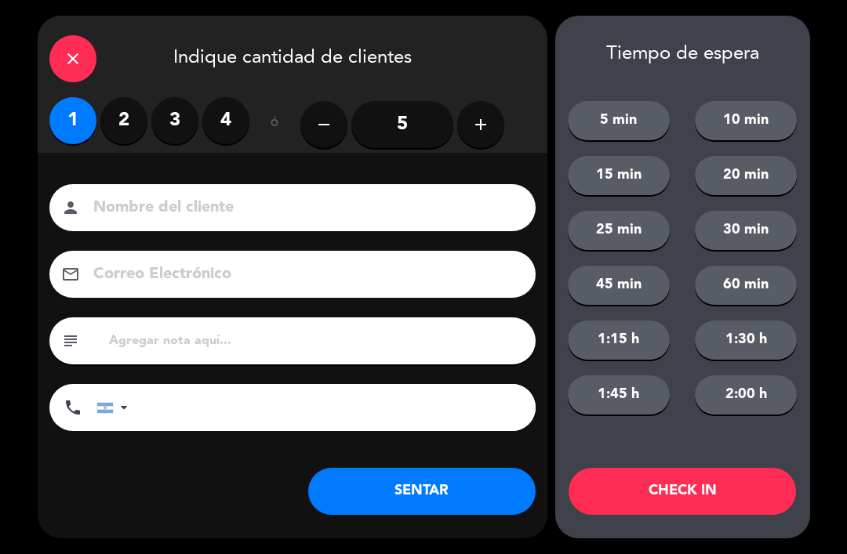
click at [419, 493] on button "SENTAR" at bounding box center [421, 491] width 227 height 47
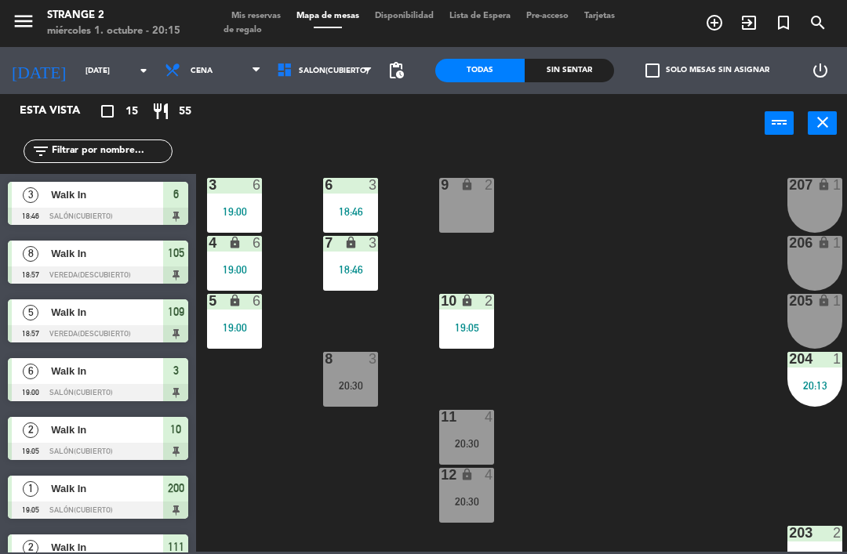
click at [466, 456] on div "11 4 20:30" at bounding box center [466, 437] width 55 height 55
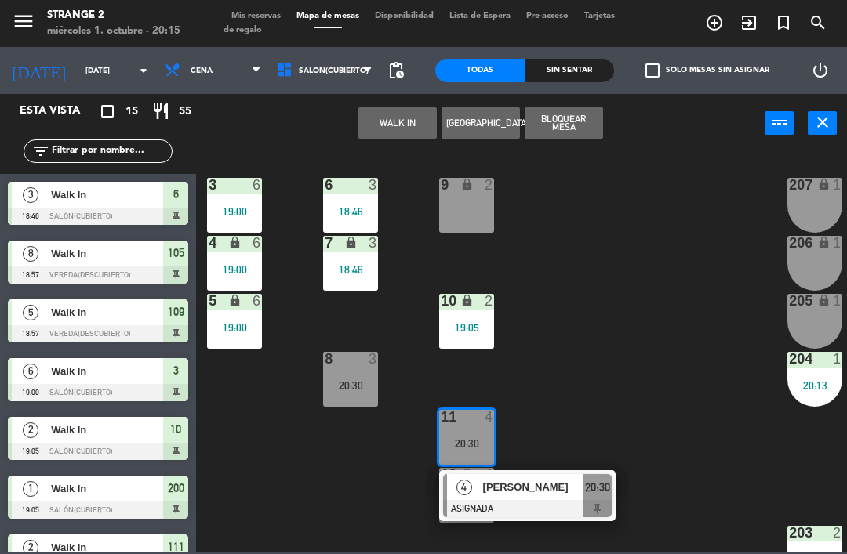
click at [562, 488] on span "[PERSON_NAME]" at bounding box center [533, 487] width 100 height 16
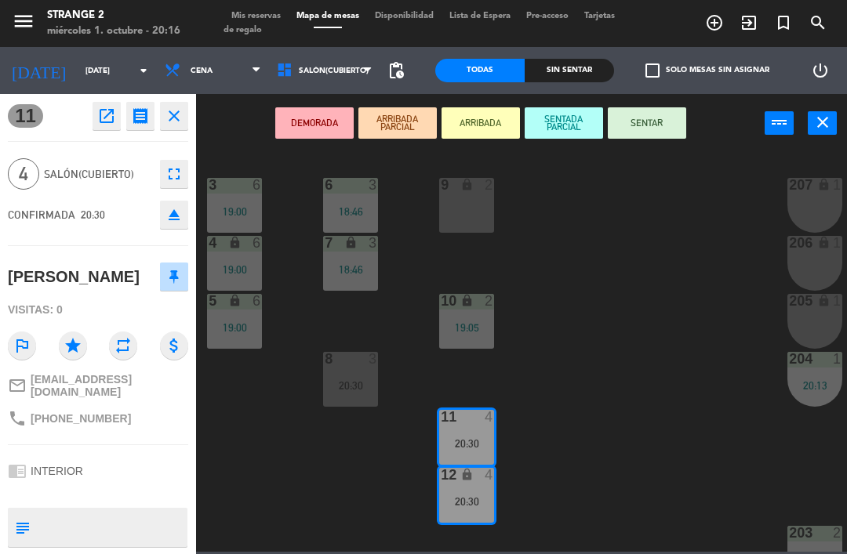
click at [638, 121] on button "SENTAR" at bounding box center [646, 122] width 78 height 31
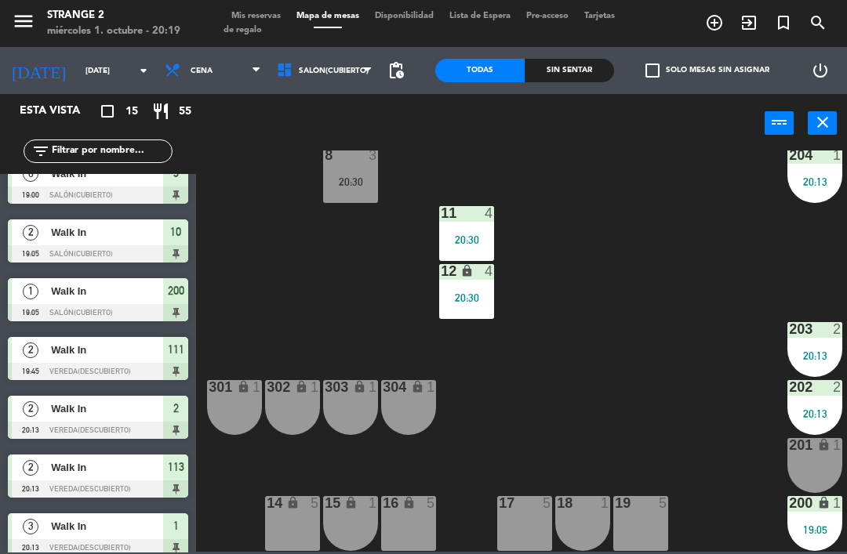
scroll to position [204, 0]
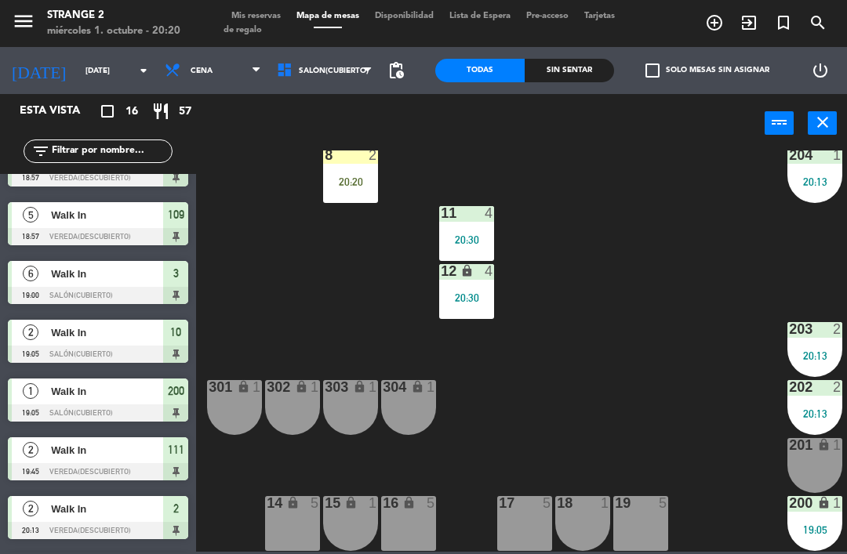
click at [208, 8] on div "menu Strange 2 [DATE] 1. octubre - 20:20" at bounding box center [106, 23] width 212 height 37
click at [208, 2] on div "menu Strange 2 [DATE] 1. octubre - 20:20 Mis reservas Mapa de mesas Disponibili…" at bounding box center [423, 23] width 847 height 47
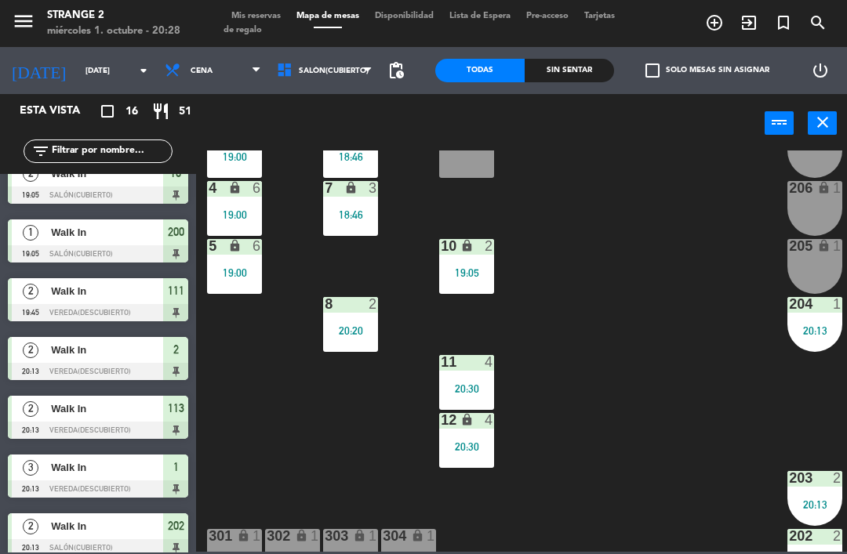
scroll to position [40, 0]
